Goal: Check status: Check status

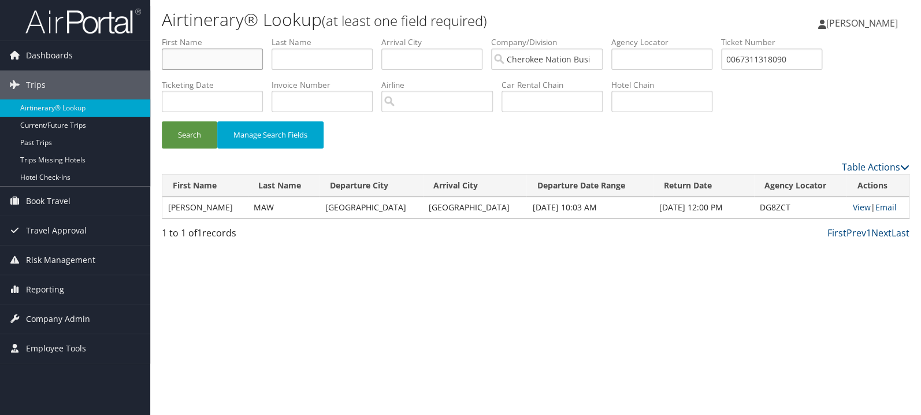
click at [232, 57] on input "text" at bounding box center [212, 59] width 101 height 21
type input "keith"
type input "nelson"
click at [162, 121] on button "Search" at bounding box center [189, 134] width 55 height 27
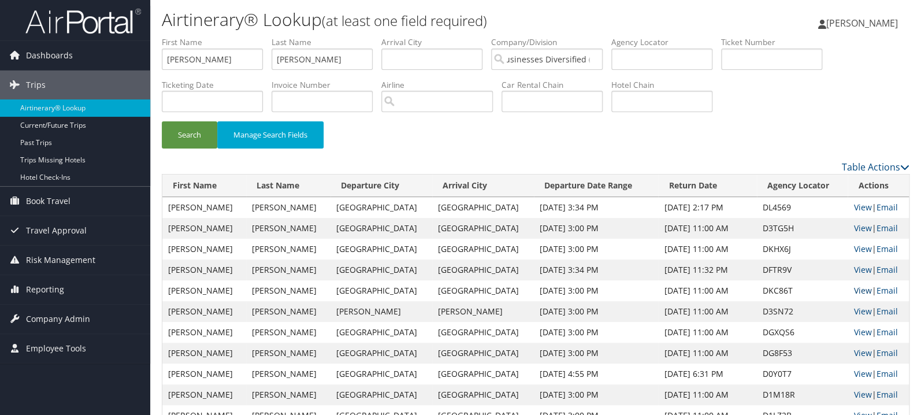
click at [853, 288] on link "View" at bounding box center [862, 290] width 18 height 11
click at [853, 269] on link "View" at bounding box center [862, 269] width 18 height 11
click at [809, 58] on input "text" at bounding box center [771, 59] width 101 height 21
paste input "0017310923305"
type input "0017310923305"
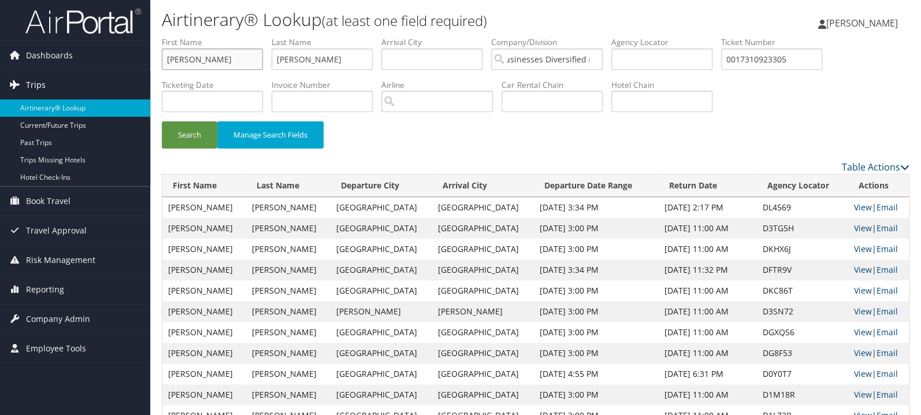
drag, startPoint x: 164, startPoint y: 65, endPoint x: 107, endPoint y: 76, distance: 58.2
click at [162, 68] on input "keith" at bounding box center [212, 59] width 101 height 21
click at [162, 121] on button "Search" at bounding box center [189, 134] width 55 height 27
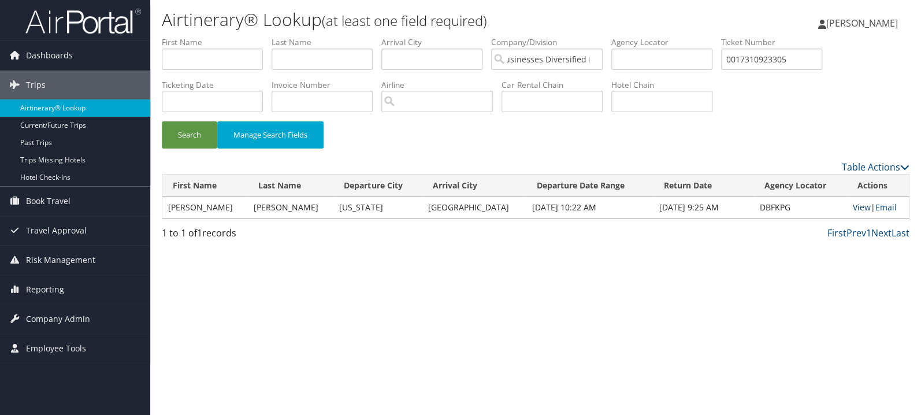
click at [852, 208] on link "View" at bounding box center [861, 207] width 18 height 11
click at [310, 62] on input "text" at bounding box center [321, 59] width 101 height 21
type input "ballentine"
click at [162, 121] on button "Search" at bounding box center [189, 134] width 55 height 27
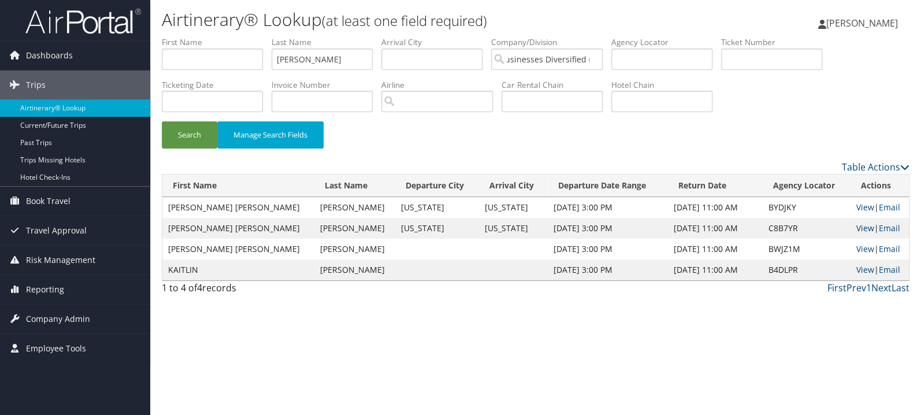
click at [855, 224] on link "View" at bounding box center [864, 227] width 18 height 11
click at [855, 207] on link "View" at bounding box center [864, 207] width 18 height 11
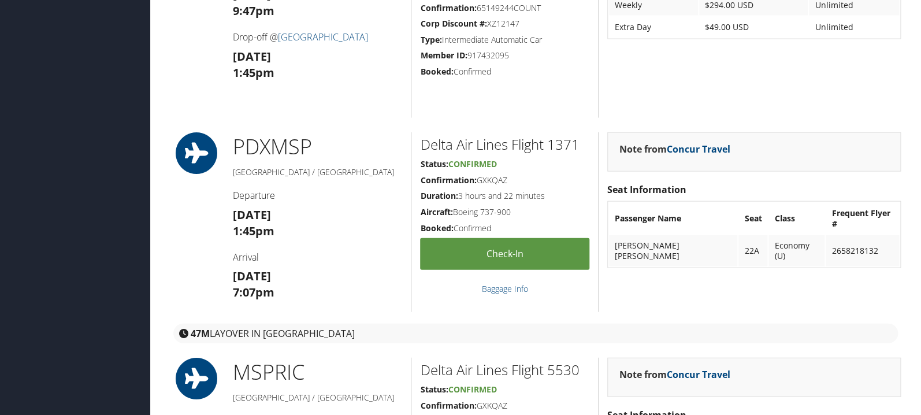
scroll to position [1102, 0]
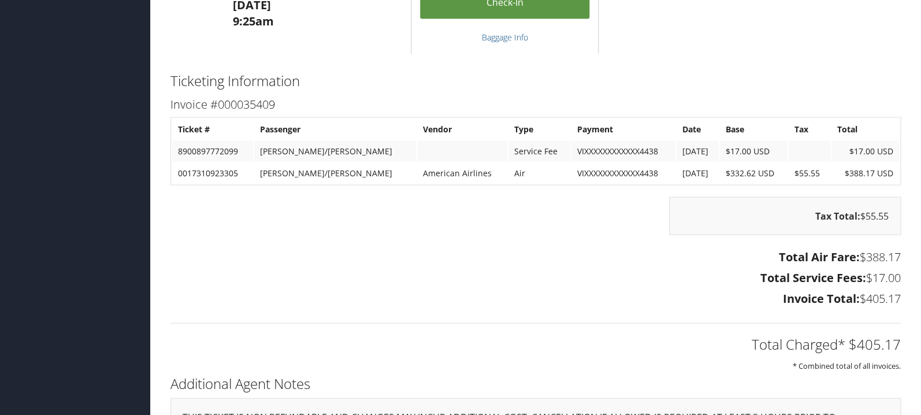
scroll to position [918, 0]
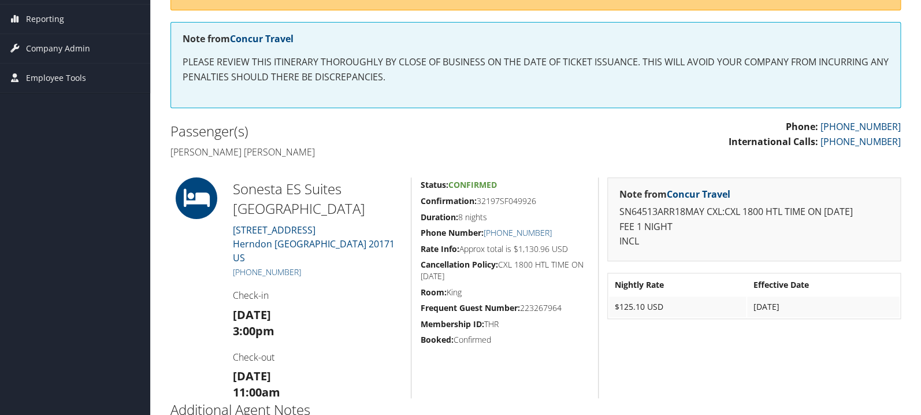
scroll to position [323, 0]
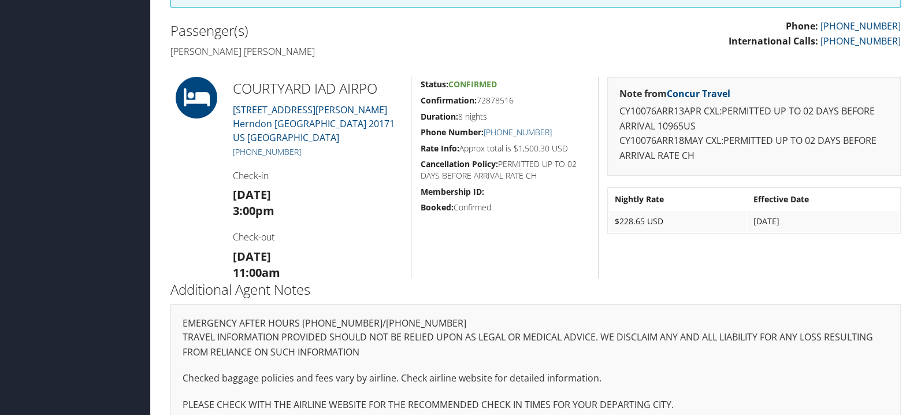
scroll to position [304, 0]
